Goal: Use online tool/utility: Utilize a website feature to perform a specific function

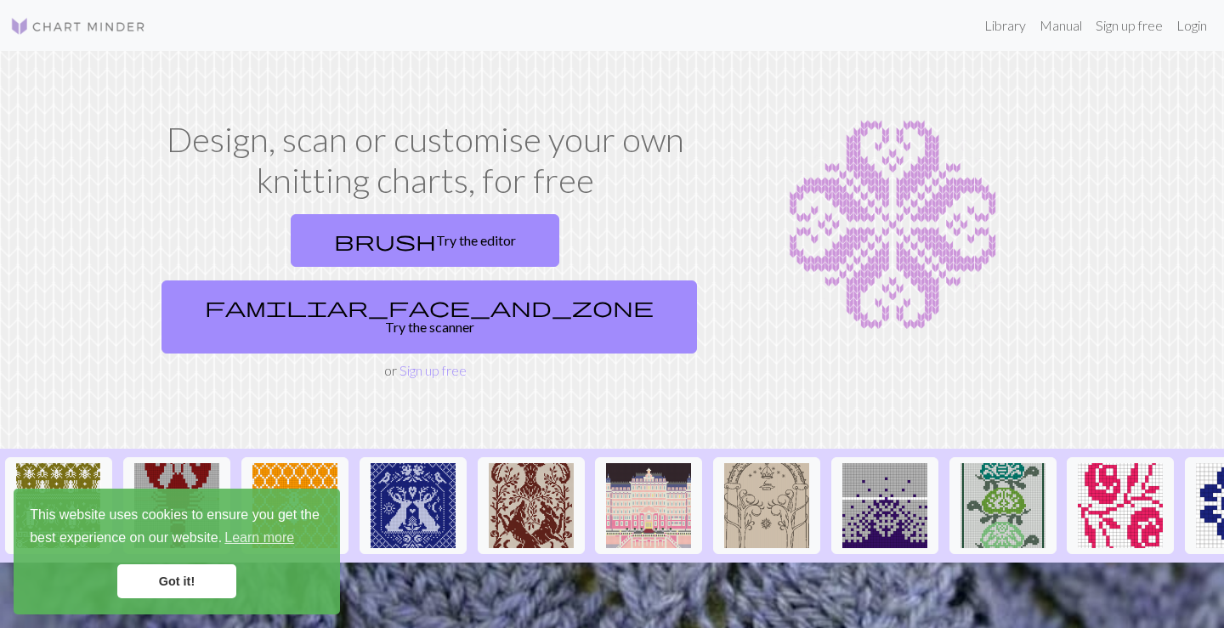
click at [236, 583] on div "Got it!" at bounding box center [177, 581] width 294 height 34
click at [205, 583] on link "Got it!" at bounding box center [176, 581] width 119 height 34
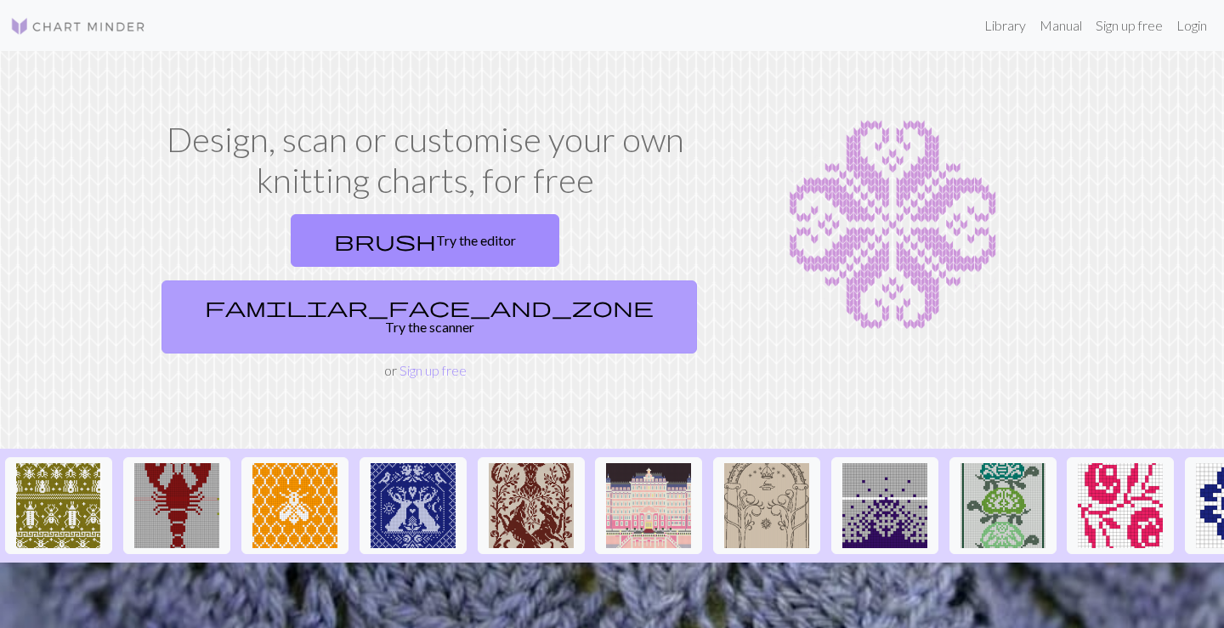
click at [555, 280] on link "familiar_face_and_zone Try the scanner" at bounding box center [428, 316] width 535 height 73
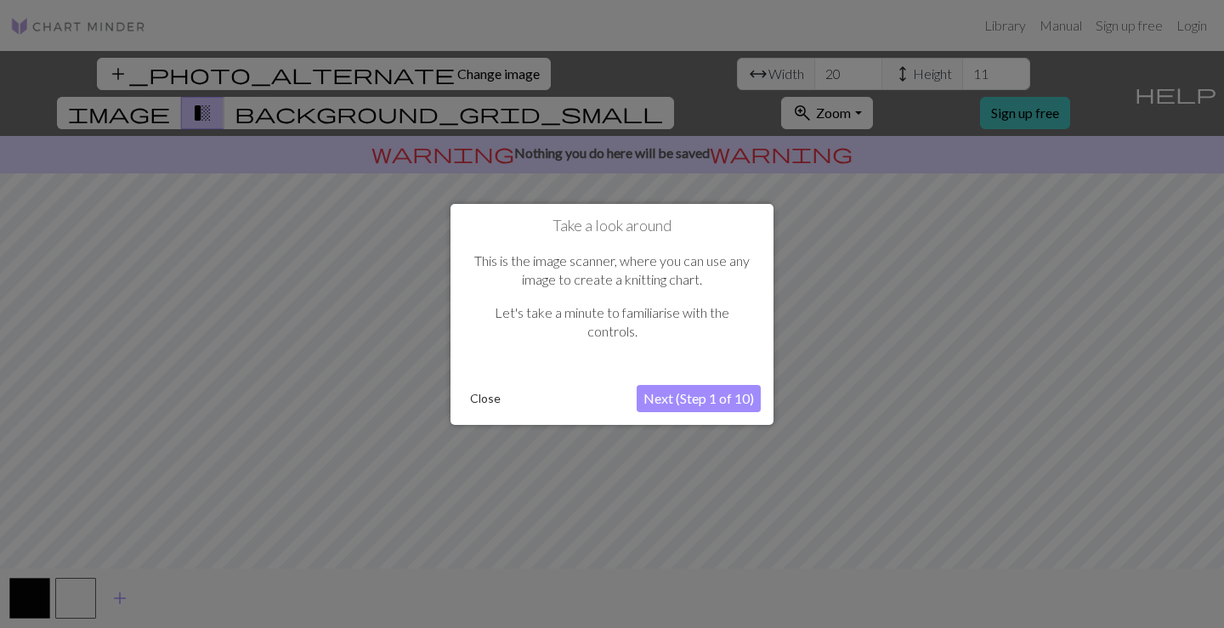
click at [707, 394] on button "Next (Step 1 of 10)" at bounding box center [699, 398] width 124 height 27
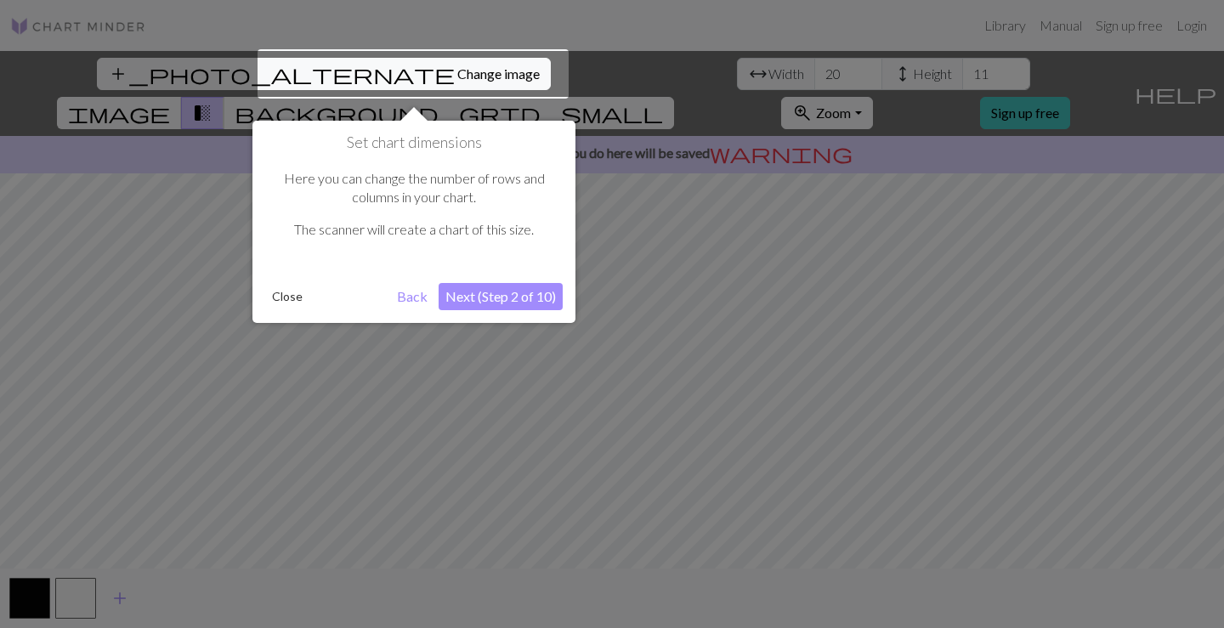
drag, startPoint x: 251, startPoint y: 349, endPoint x: 331, endPoint y: 360, distance: 80.5
click at [331, 360] on div at bounding box center [612, 314] width 1224 height 628
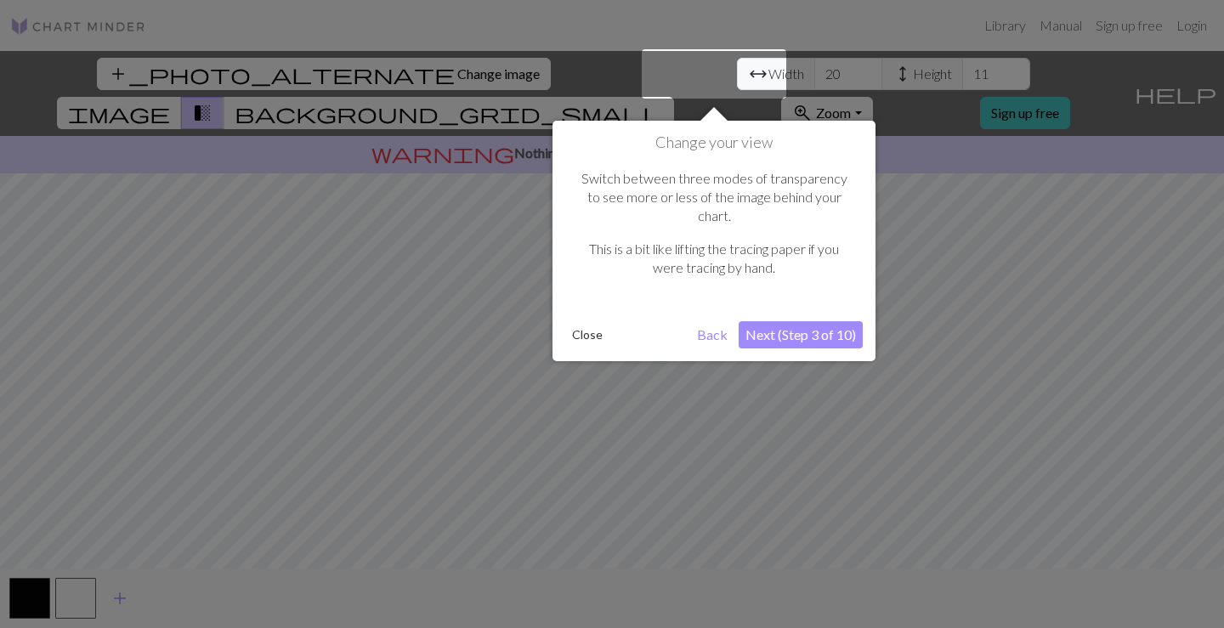
click at [332, 326] on div at bounding box center [612, 314] width 1224 height 628
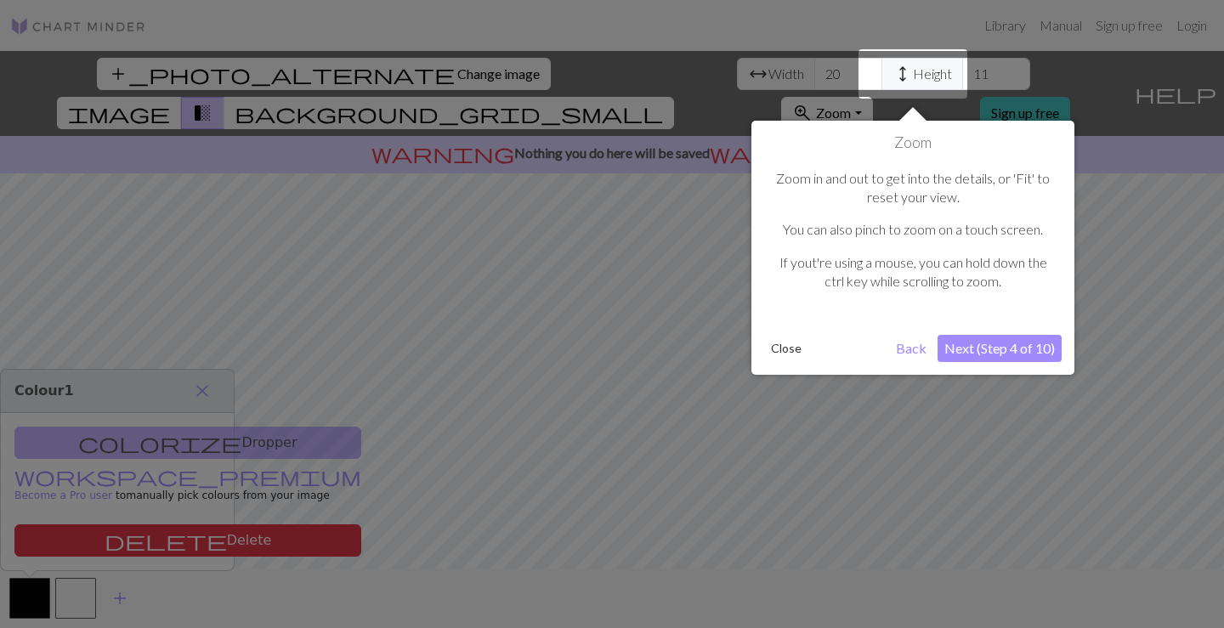
click at [332, 326] on div at bounding box center [612, 314] width 1224 height 628
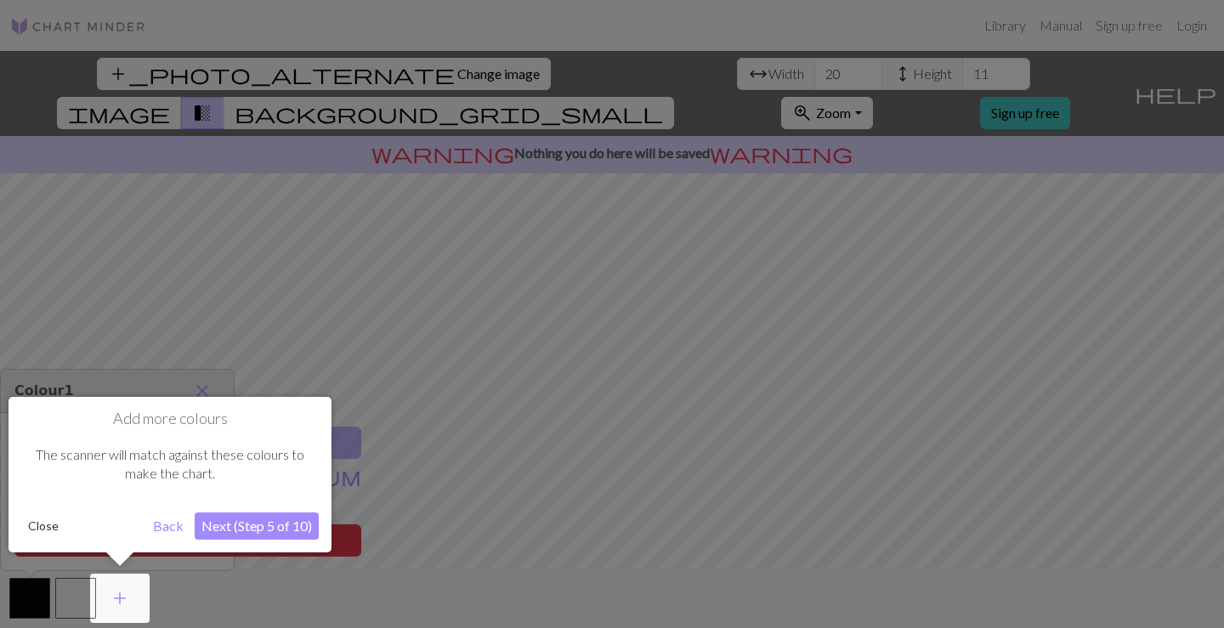
click at [332, 326] on div at bounding box center [612, 314] width 1224 height 628
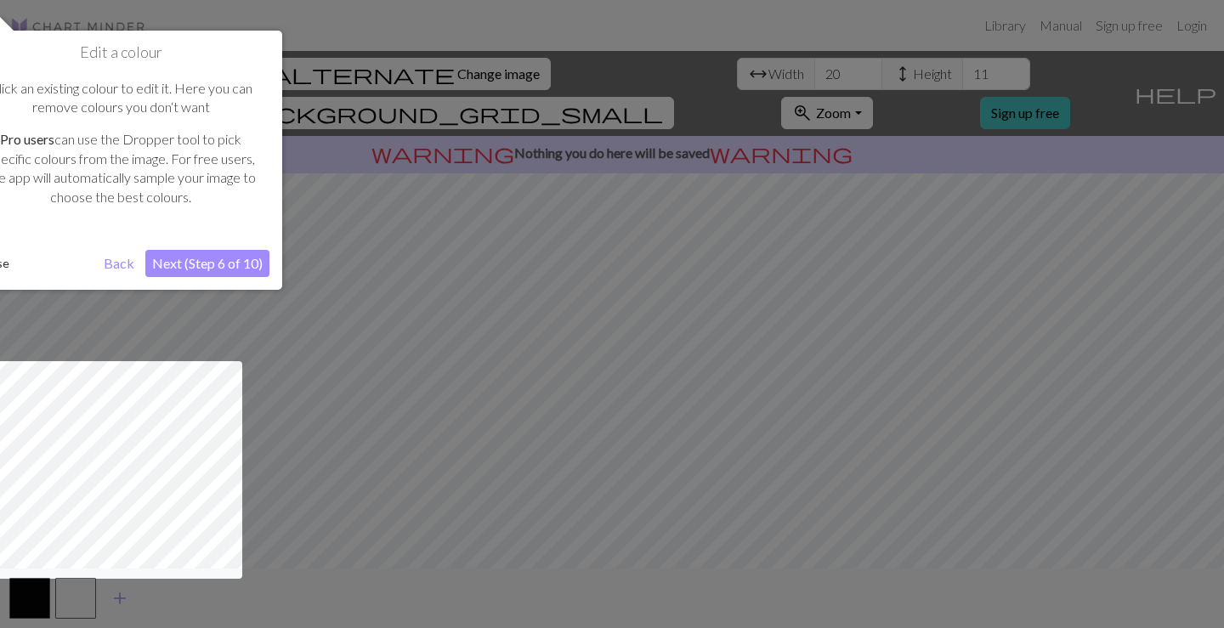
click at [378, 224] on div at bounding box center [612, 314] width 1224 height 628
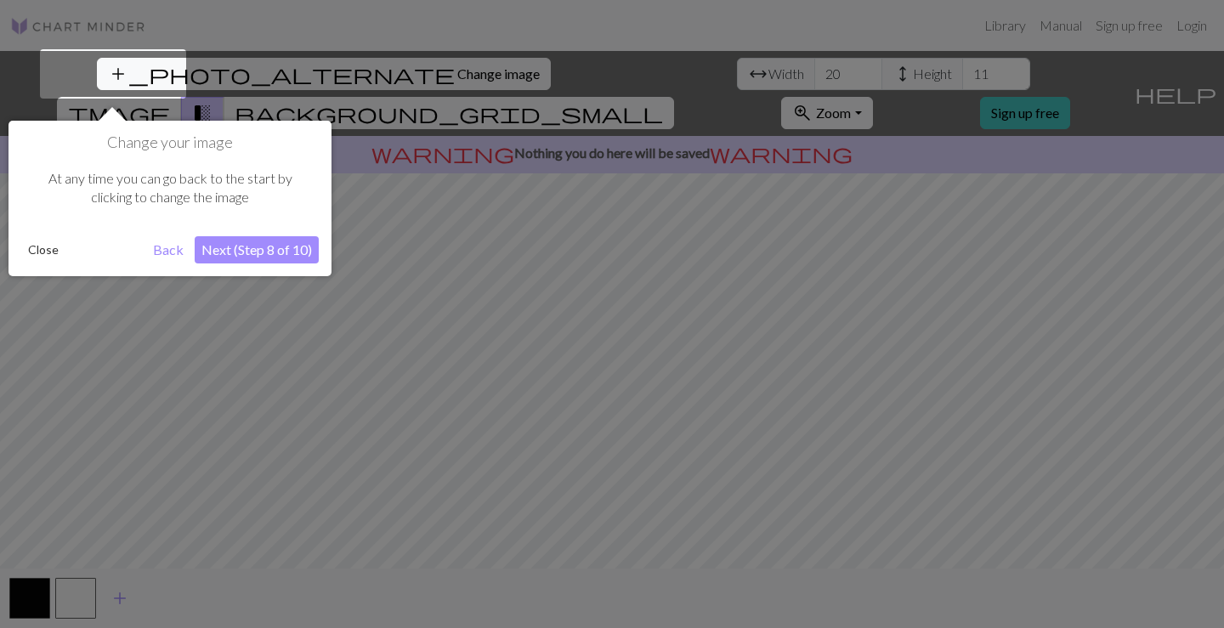
click at [378, 224] on div at bounding box center [612, 314] width 1224 height 628
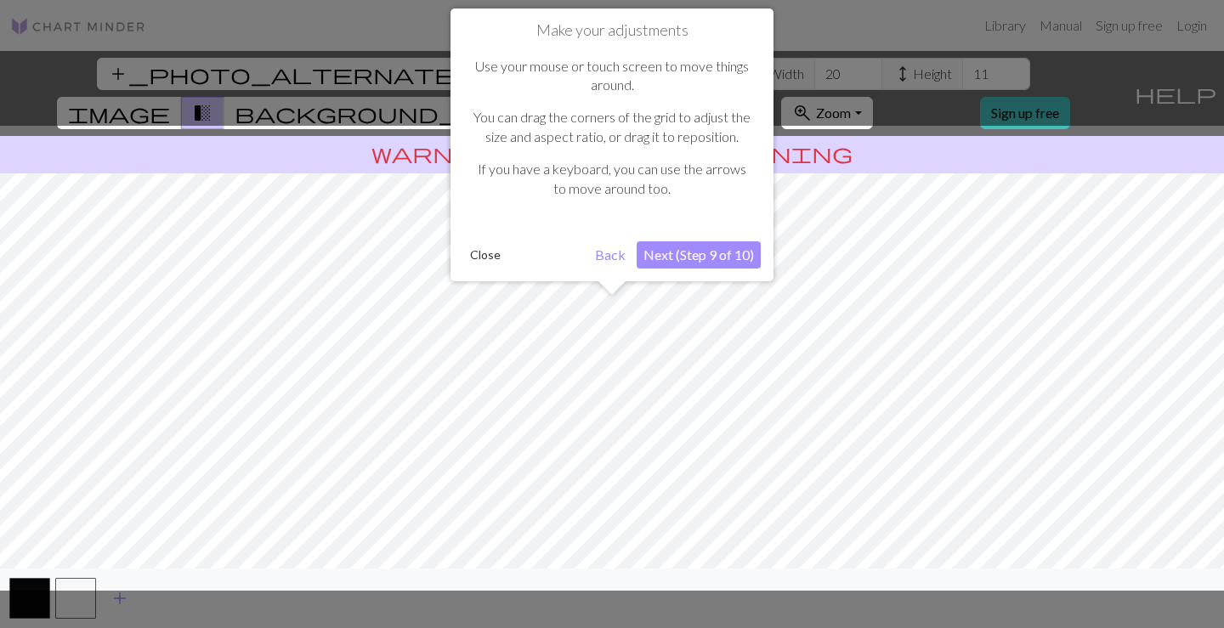
click at [386, 295] on div at bounding box center [612, 358] width 1241 height 465
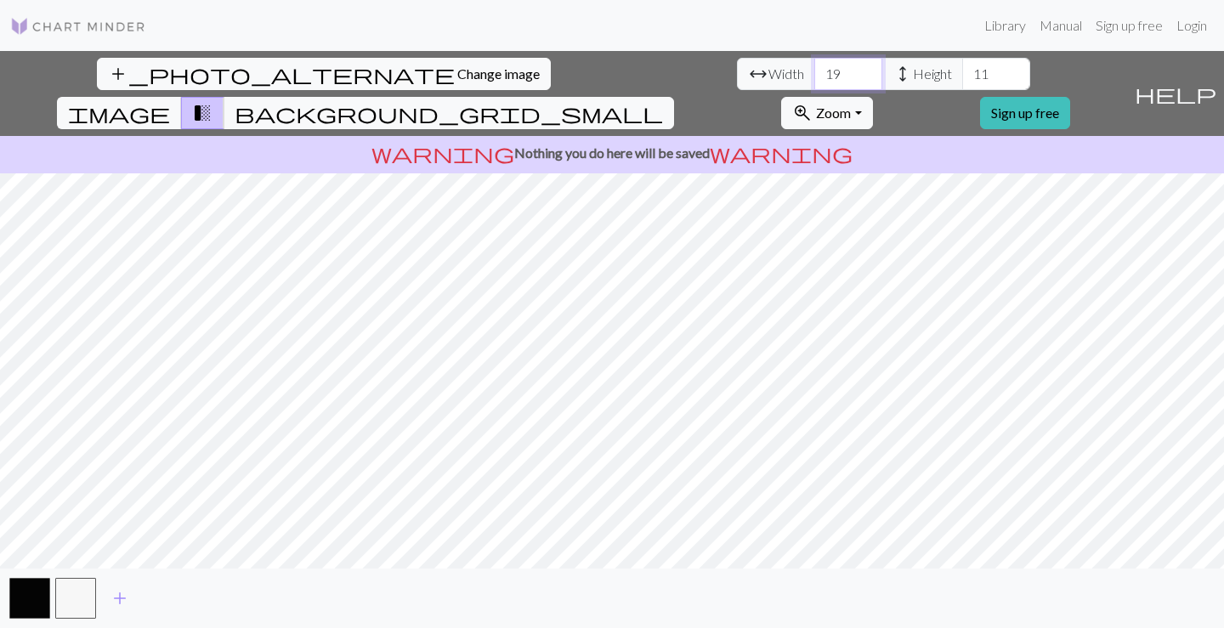
click at [814, 74] on input "19" at bounding box center [848, 74] width 68 height 32
click at [814, 74] on input "18" at bounding box center [848, 74] width 68 height 32
click at [814, 74] on input "17" at bounding box center [848, 74] width 68 height 32
click at [814, 74] on input "16" at bounding box center [848, 74] width 68 height 32
click at [814, 74] on input "15" at bounding box center [848, 74] width 68 height 32
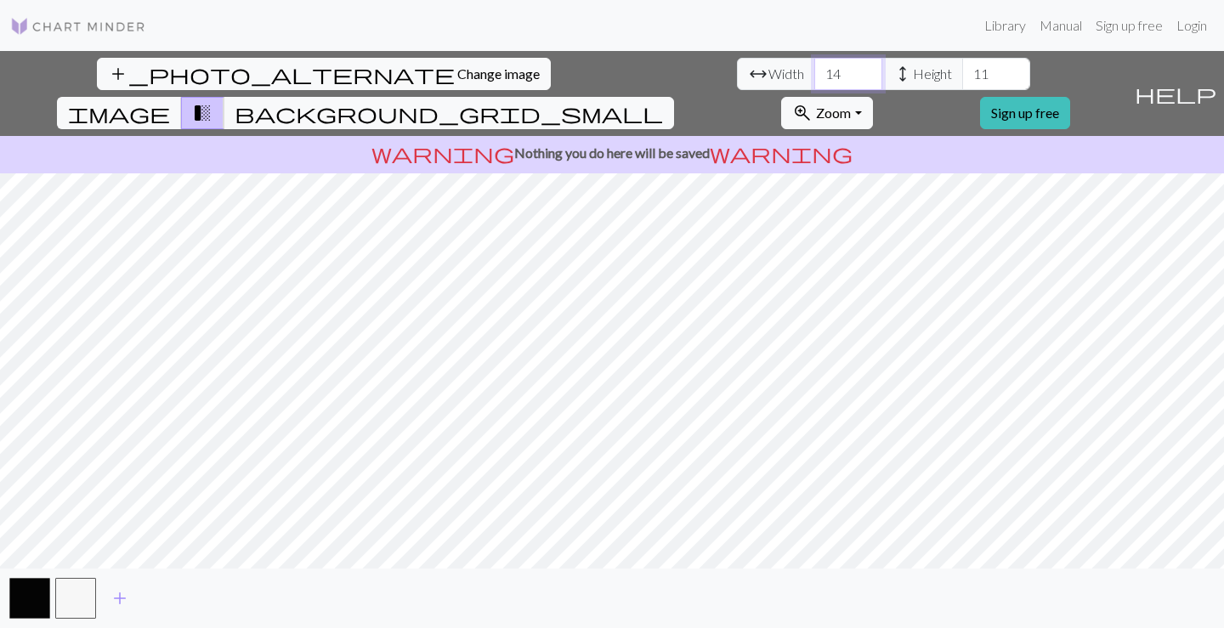
click at [814, 76] on input "14" at bounding box center [848, 74] width 68 height 32
click at [814, 68] on input "15" at bounding box center [848, 74] width 68 height 32
click at [814, 68] on input "16" at bounding box center [848, 74] width 68 height 32
click at [814, 68] on input "17" at bounding box center [848, 74] width 68 height 32
click at [814, 68] on input "18" at bounding box center [848, 74] width 68 height 32
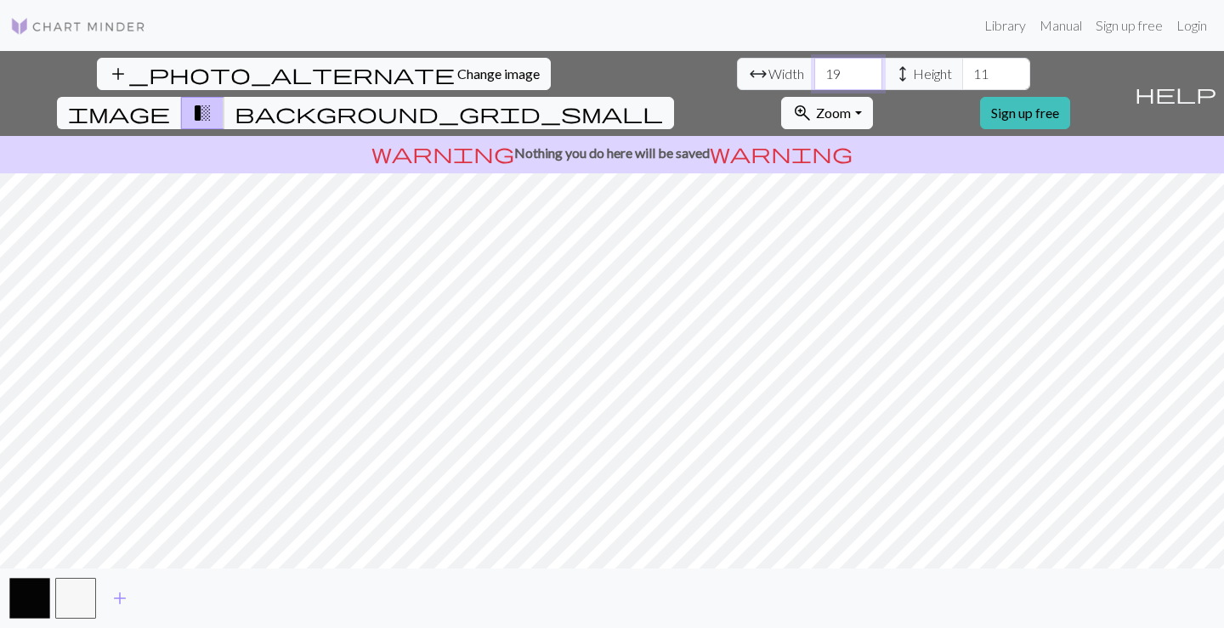
click at [814, 68] on input "19" at bounding box center [848, 74] width 68 height 32
type input "20"
click at [814, 68] on input "20" at bounding box center [848, 74] width 68 height 32
click at [962, 70] on input "12" at bounding box center [996, 74] width 68 height 32
click at [962, 70] on input "13" at bounding box center [996, 74] width 68 height 32
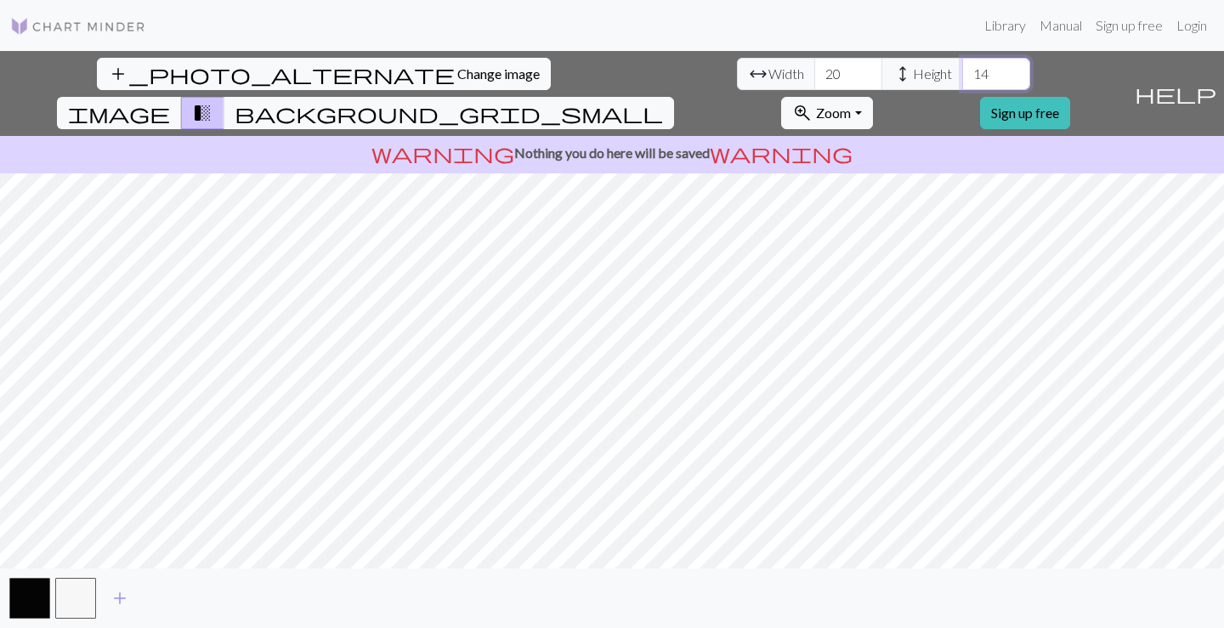
click at [962, 70] on input "14" at bounding box center [996, 74] width 68 height 32
click at [962, 70] on input "15" at bounding box center [996, 74] width 68 height 32
click at [962, 70] on input "16" at bounding box center [996, 74] width 68 height 32
click at [962, 70] on input "17" at bounding box center [996, 74] width 68 height 32
click at [962, 70] on input "18" at bounding box center [996, 74] width 68 height 32
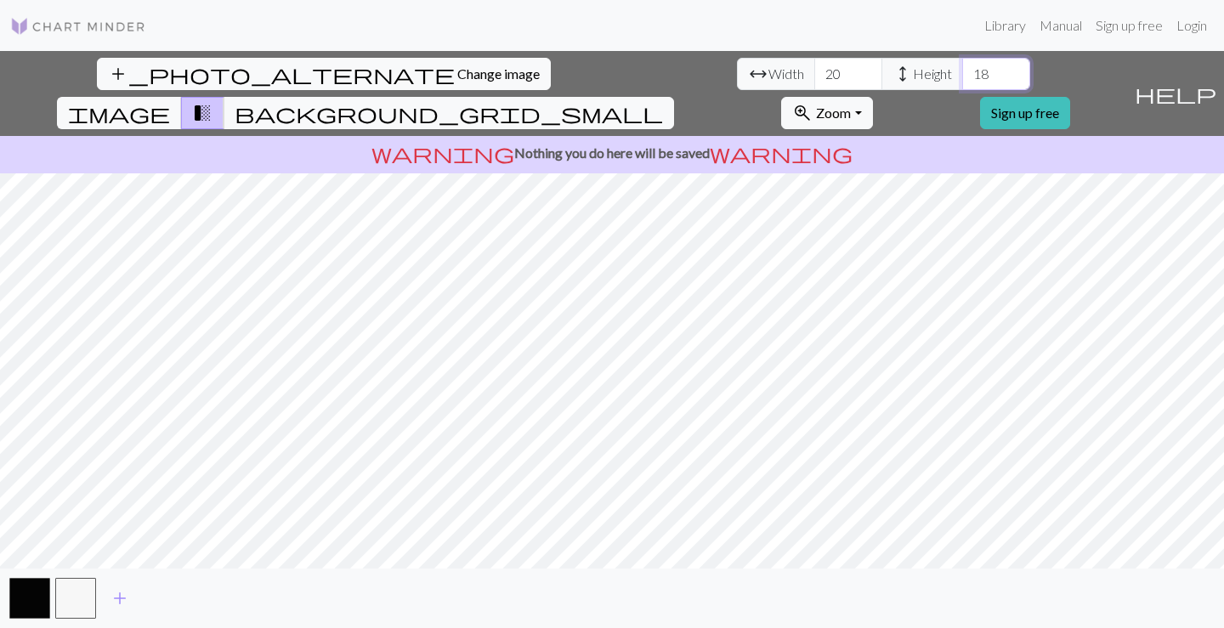
type input "19"
click at [962, 70] on input "19" at bounding box center [996, 74] width 68 height 32
click at [110, 599] on span "add" at bounding box center [120, 598] width 20 height 24
click at [127, 603] on button "button" at bounding box center [121, 598] width 41 height 41
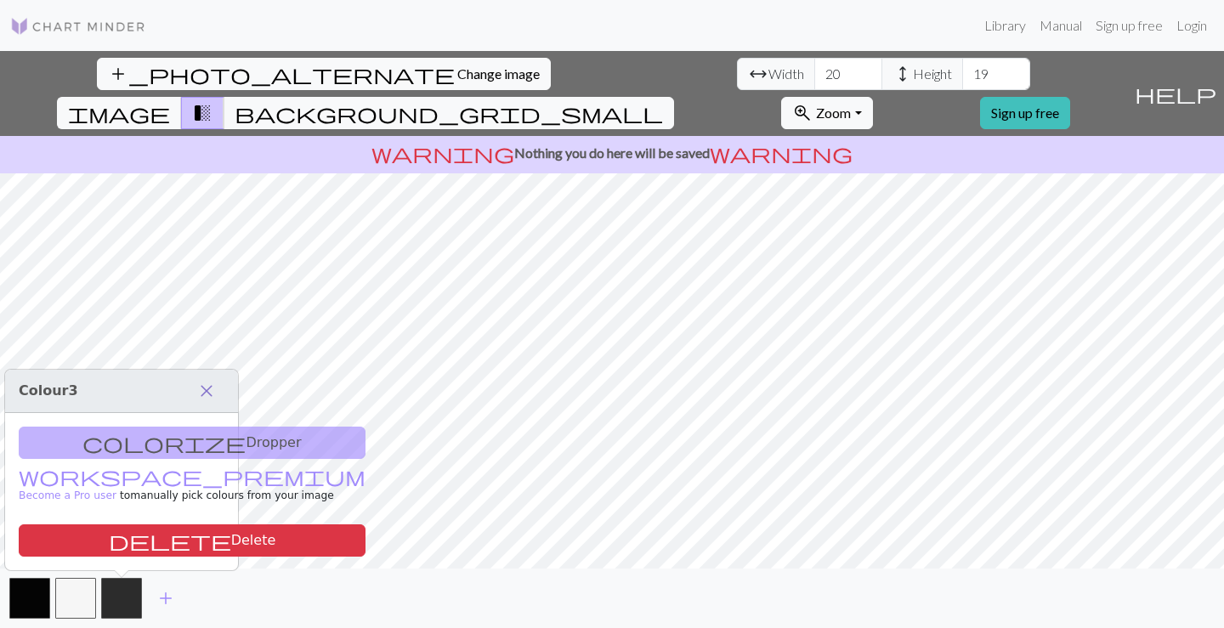
click at [207, 391] on span "close" at bounding box center [206, 391] width 20 height 24
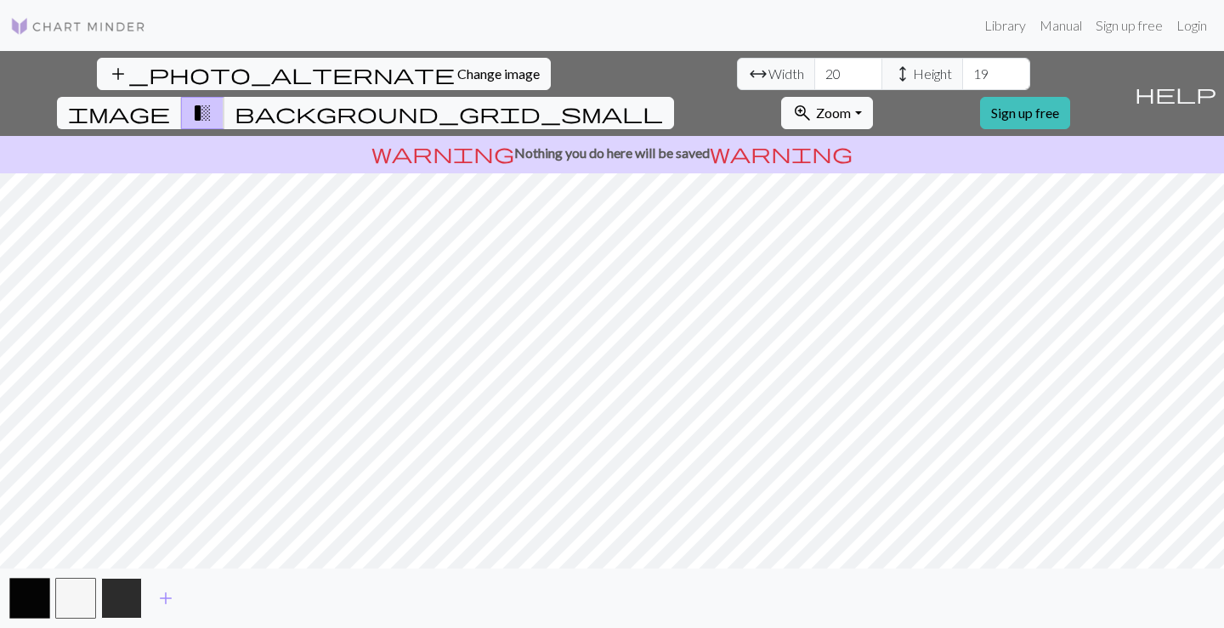
click at [118, 596] on button "button" at bounding box center [121, 598] width 41 height 41
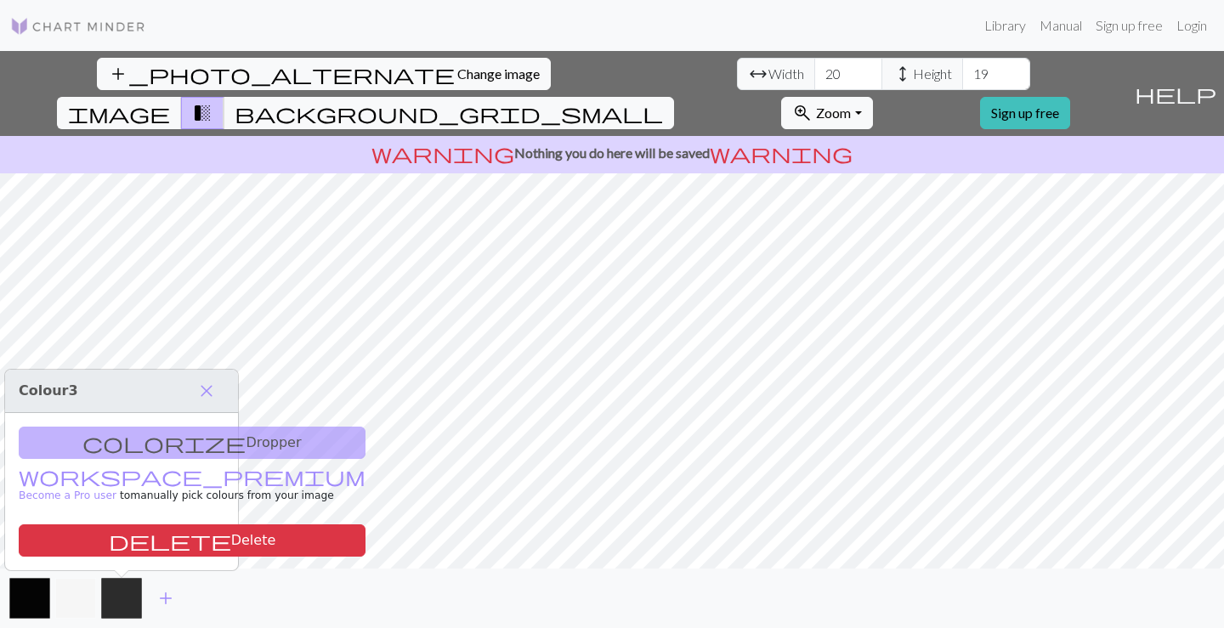
click at [75, 597] on button "button" at bounding box center [75, 598] width 41 height 41
click at [31, 597] on button "button" at bounding box center [29, 598] width 41 height 41
click at [131, 603] on button "button" at bounding box center [121, 598] width 41 height 41
click at [674, 97] on button "background_grid_small" at bounding box center [449, 113] width 450 height 32
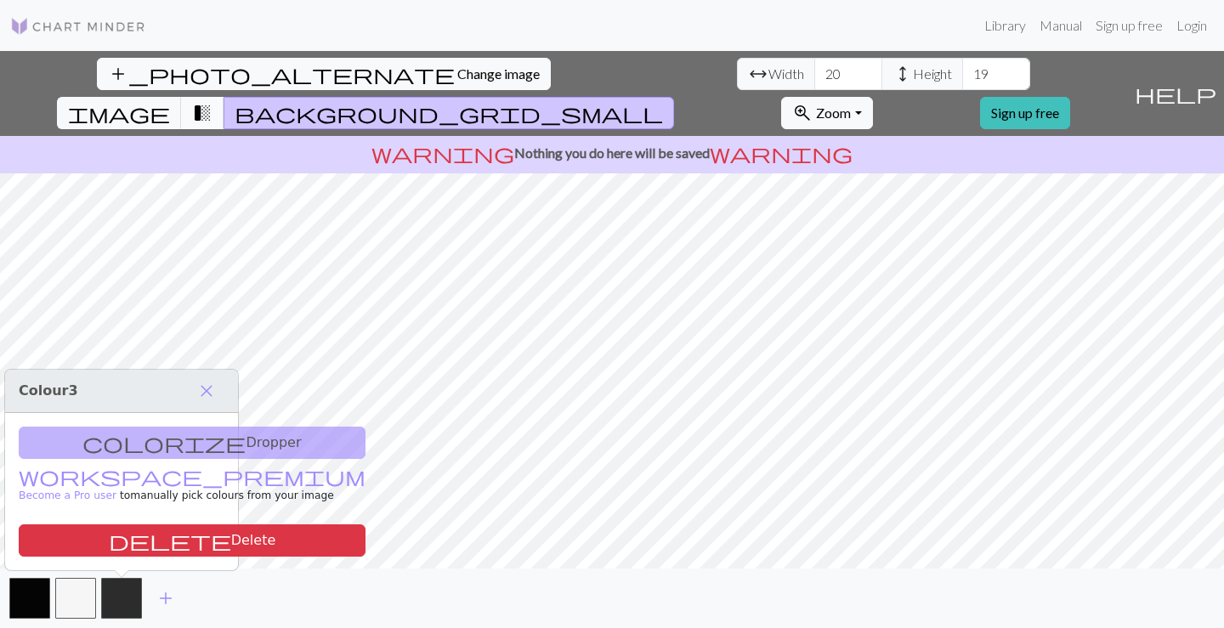
click at [212, 101] on span "transition_fade" at bounding box center [202, 113] width 20 height 24
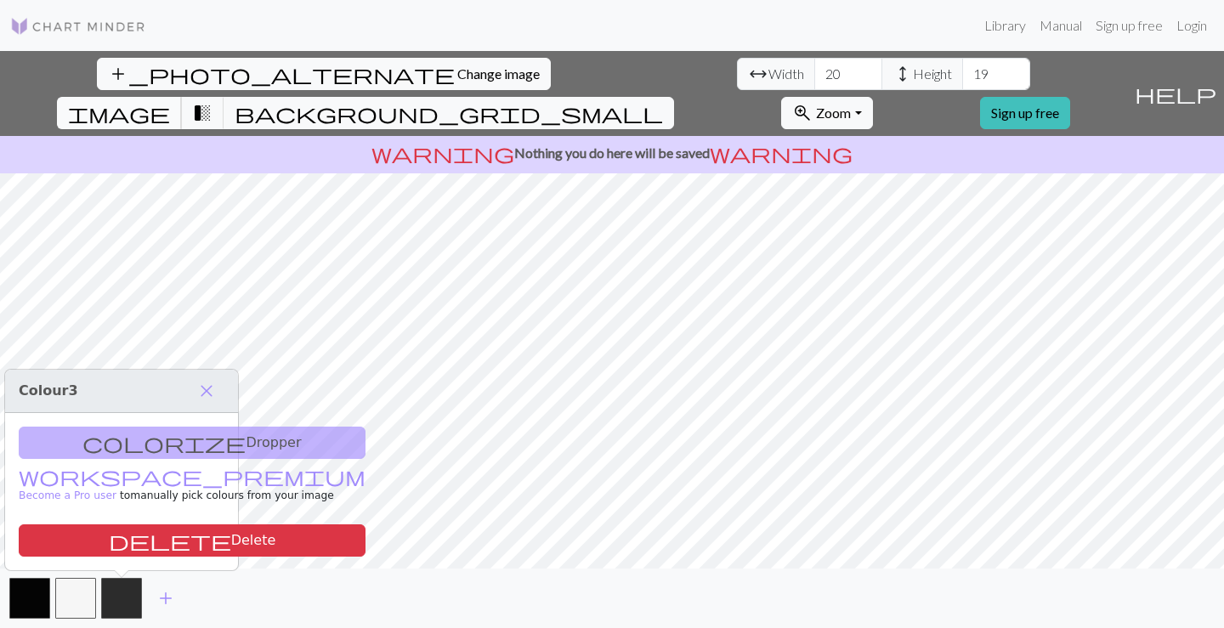
click at [170, 101] on span "image" at bounding box center [119, 113] width 102 height 24
click at [212, 101] on span "transition_fade" at bounding box center [202, 113] width 20 height 24
click at [224, 97] on button "transition_fade" at bounding box center [202, 113] width 43 height 32
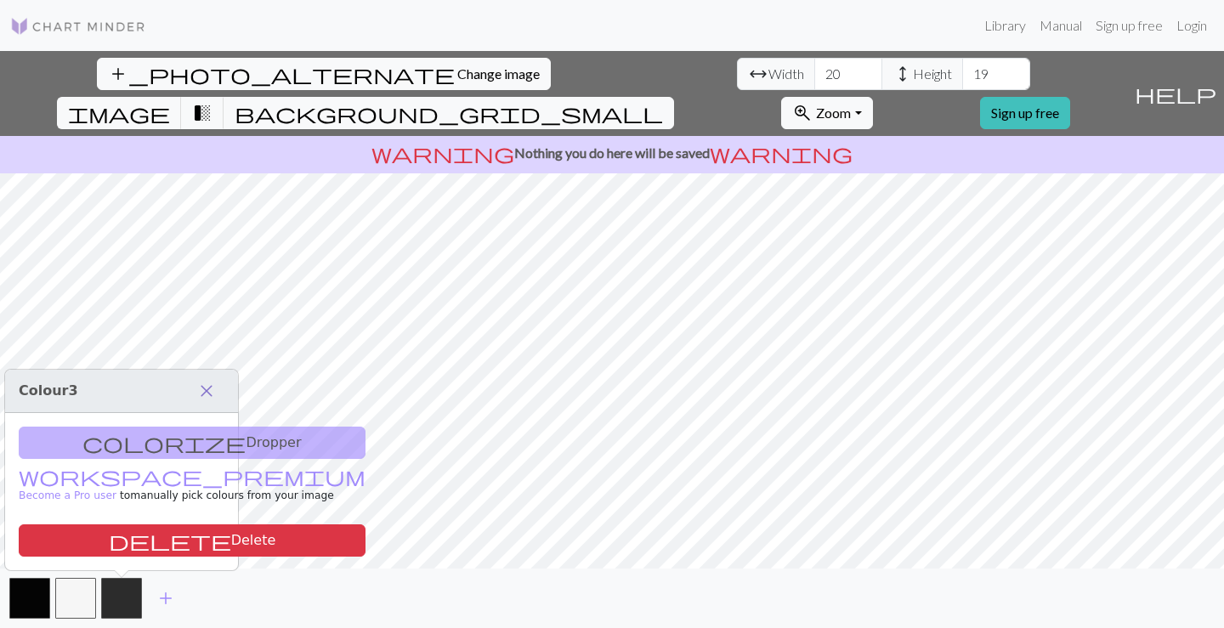
click at [202, 383] on span "close" at bounding box center [206, 391] width 20 height 24
